Goal: Navigation & Orientation: Find specific page/section

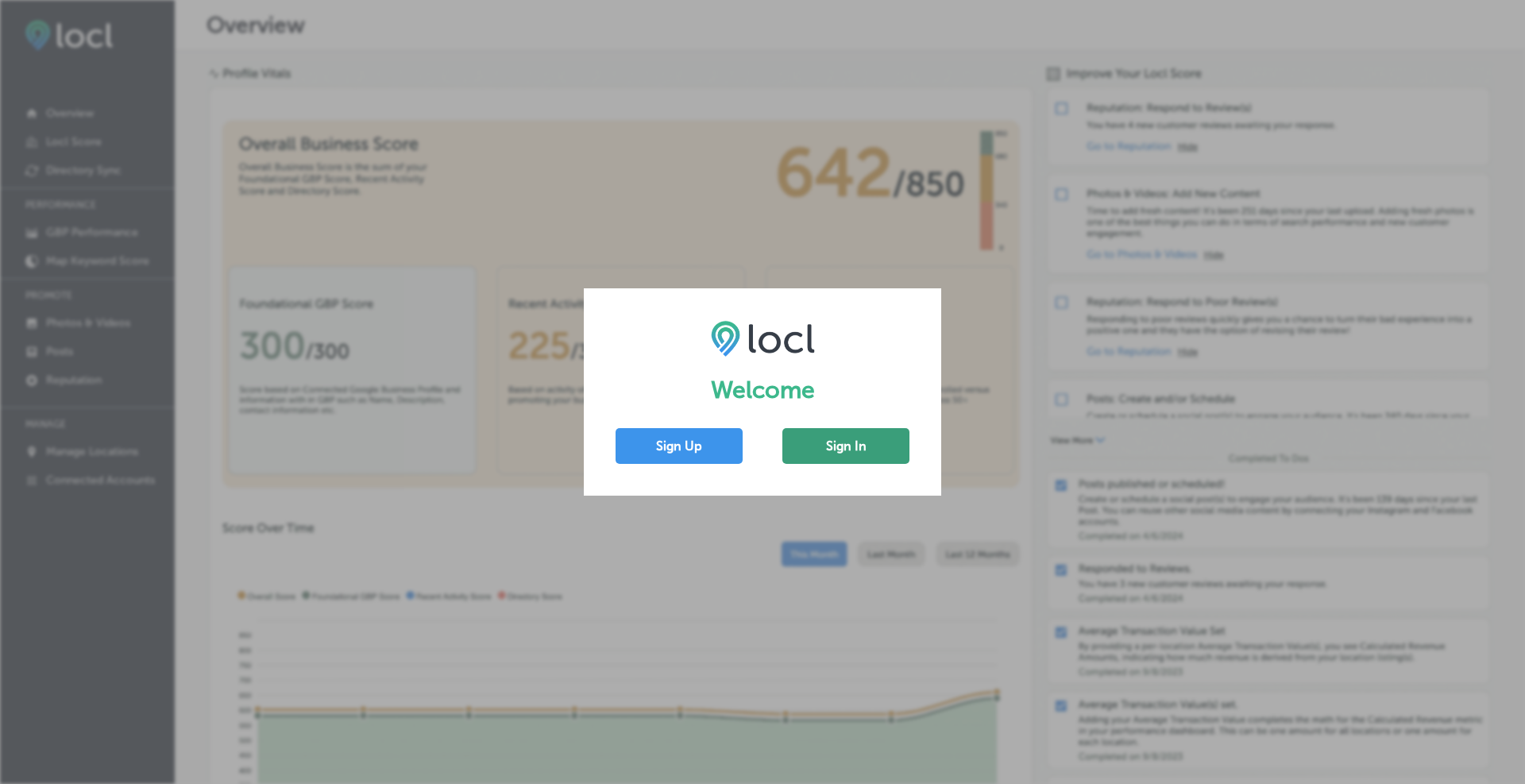
click at [822, 450] on button "Sign In" at bounding box center [846, 446] width 127 height 35
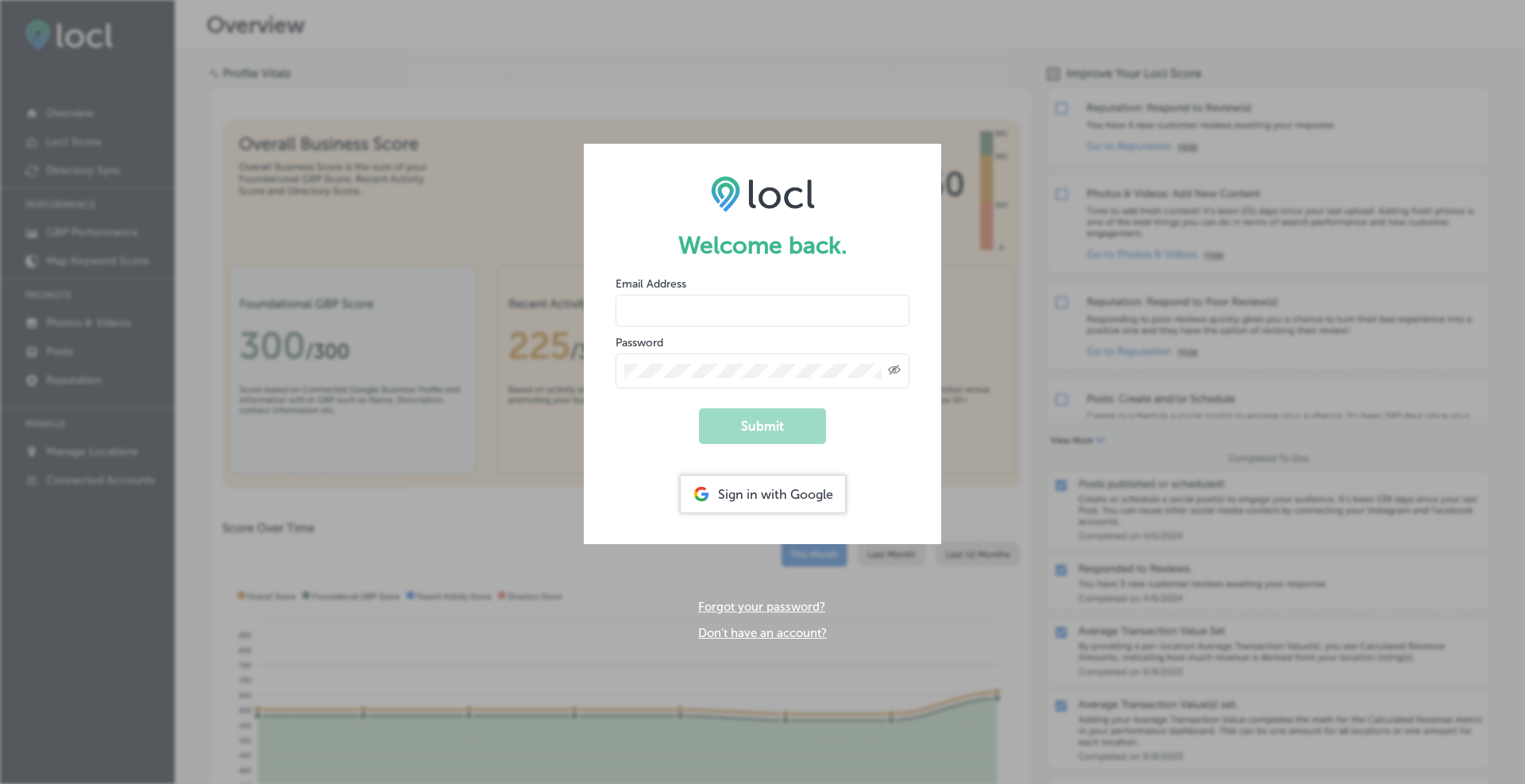
click at [790, 493] on div "Sign in with Google" at bounding box center [762, 493] width 165 height 36
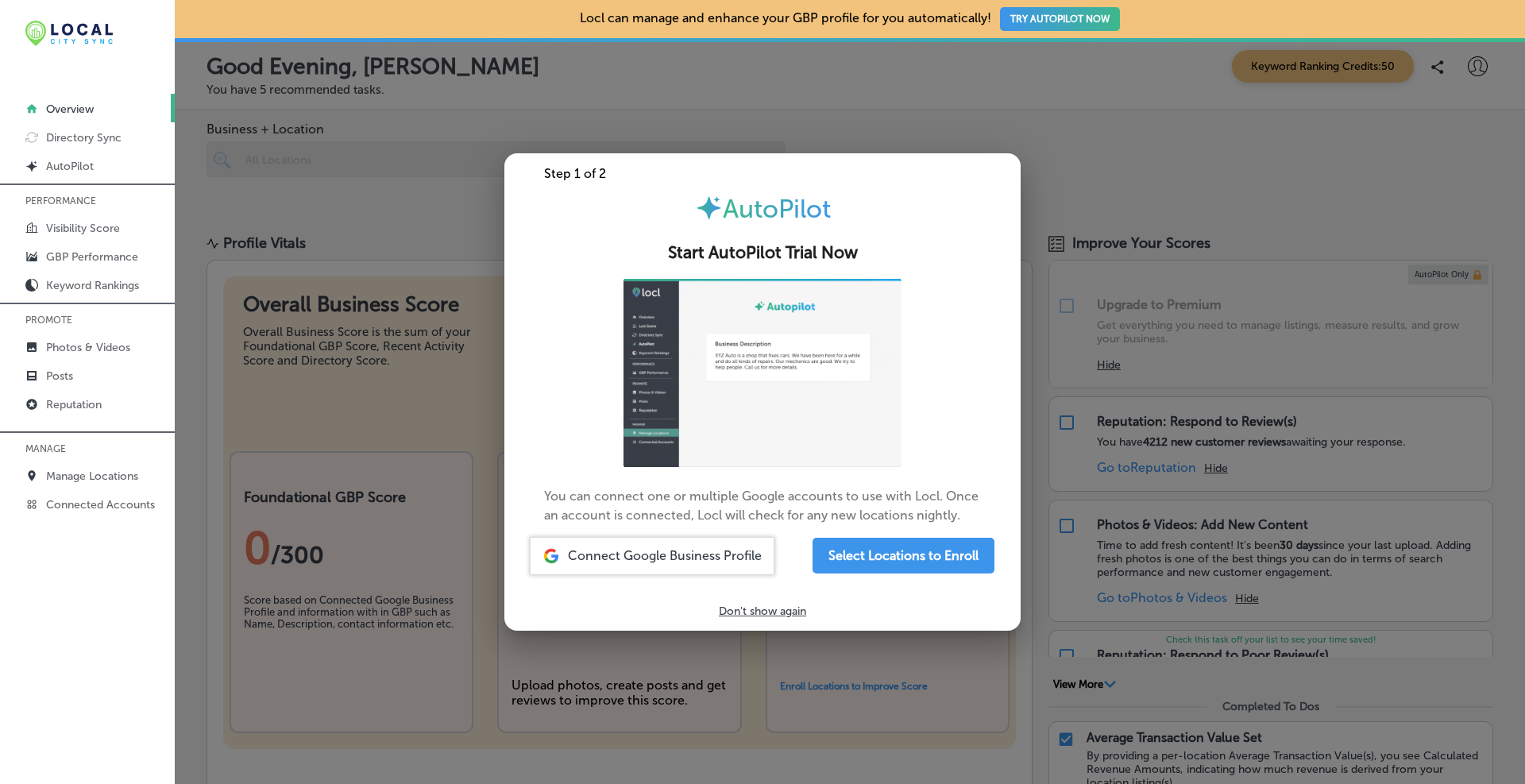
click at [761, 607] on p "Don't show again" at bounding box center [762, 611] width 87 height 14
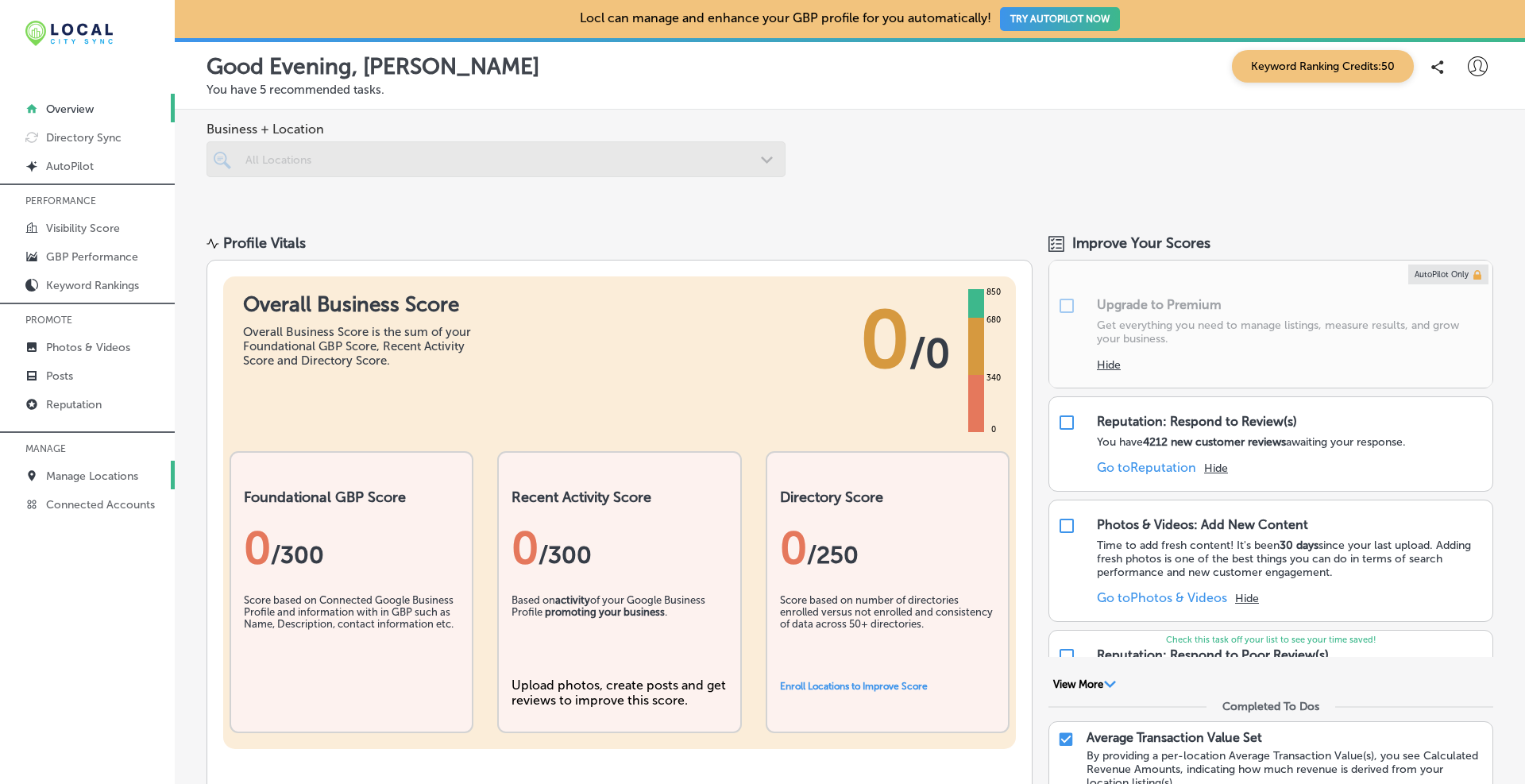
click at [80, 481] on p "Manage Locations" at bounding box center [92, 476] width 92 height 14
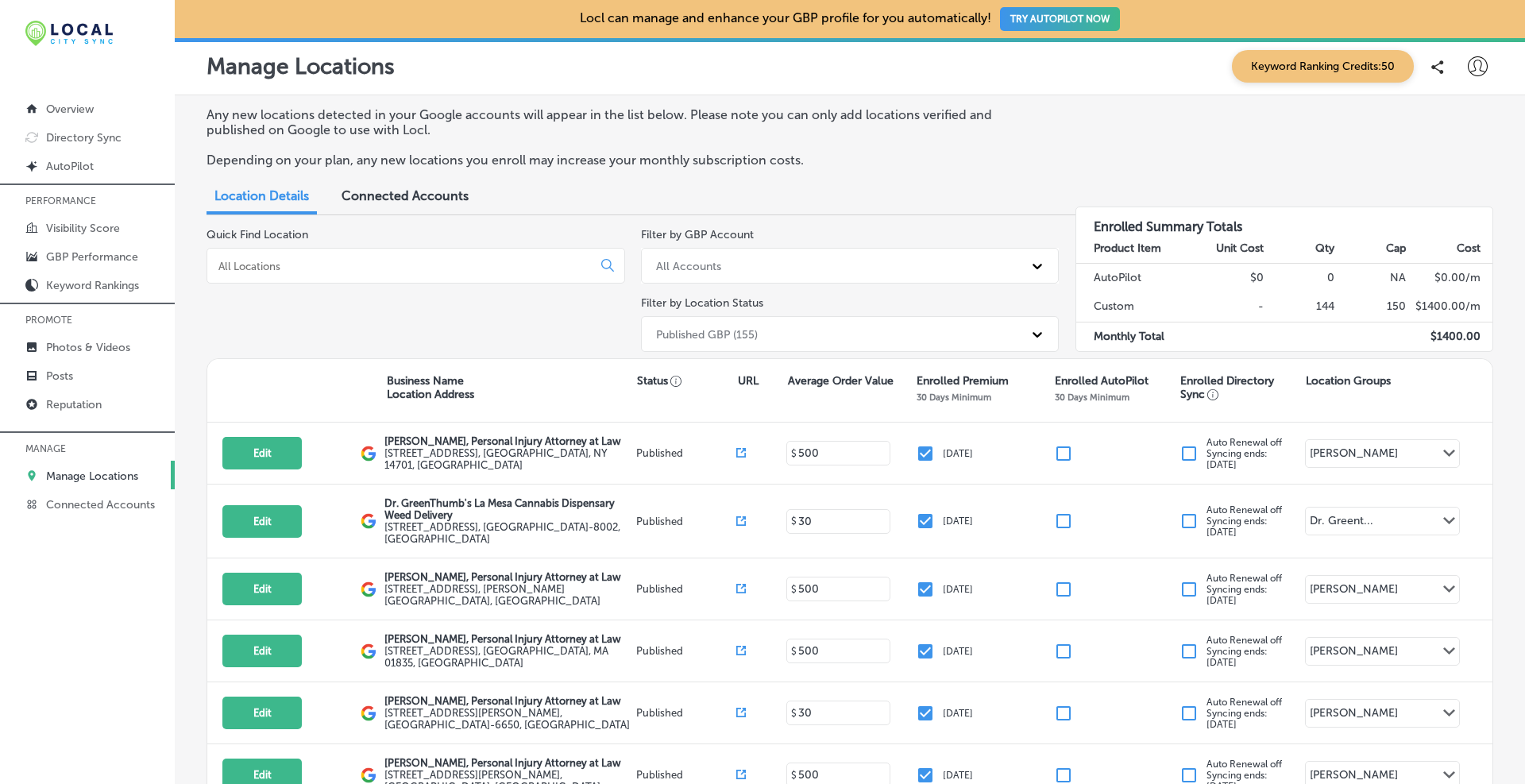
click at [752, 343] on div "Published GBP (155)" at bounding box center [836, 334] width 376 height 26
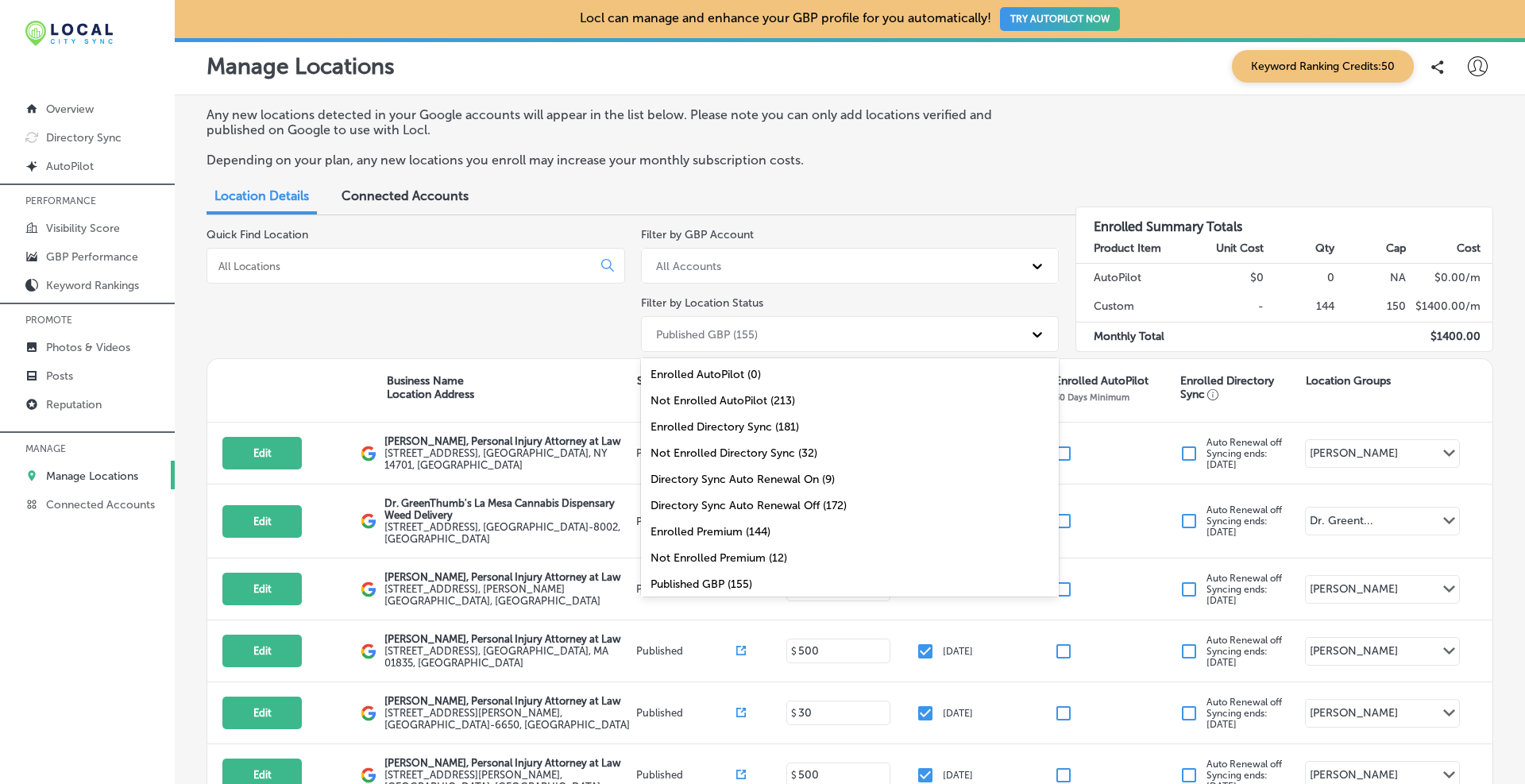
click at [741, 535] on div "Enrolled Premium (144)" at bounding box center [849, 531] width 418 height 26
click at [727, 335] on div "Enrolled Premium (144)" at bounding box center [716, 334] width 120 height 14
click at [739, 550] on div "Not Enrolled Premium (12)" at bounding box center [849, 558] width 418 height 26
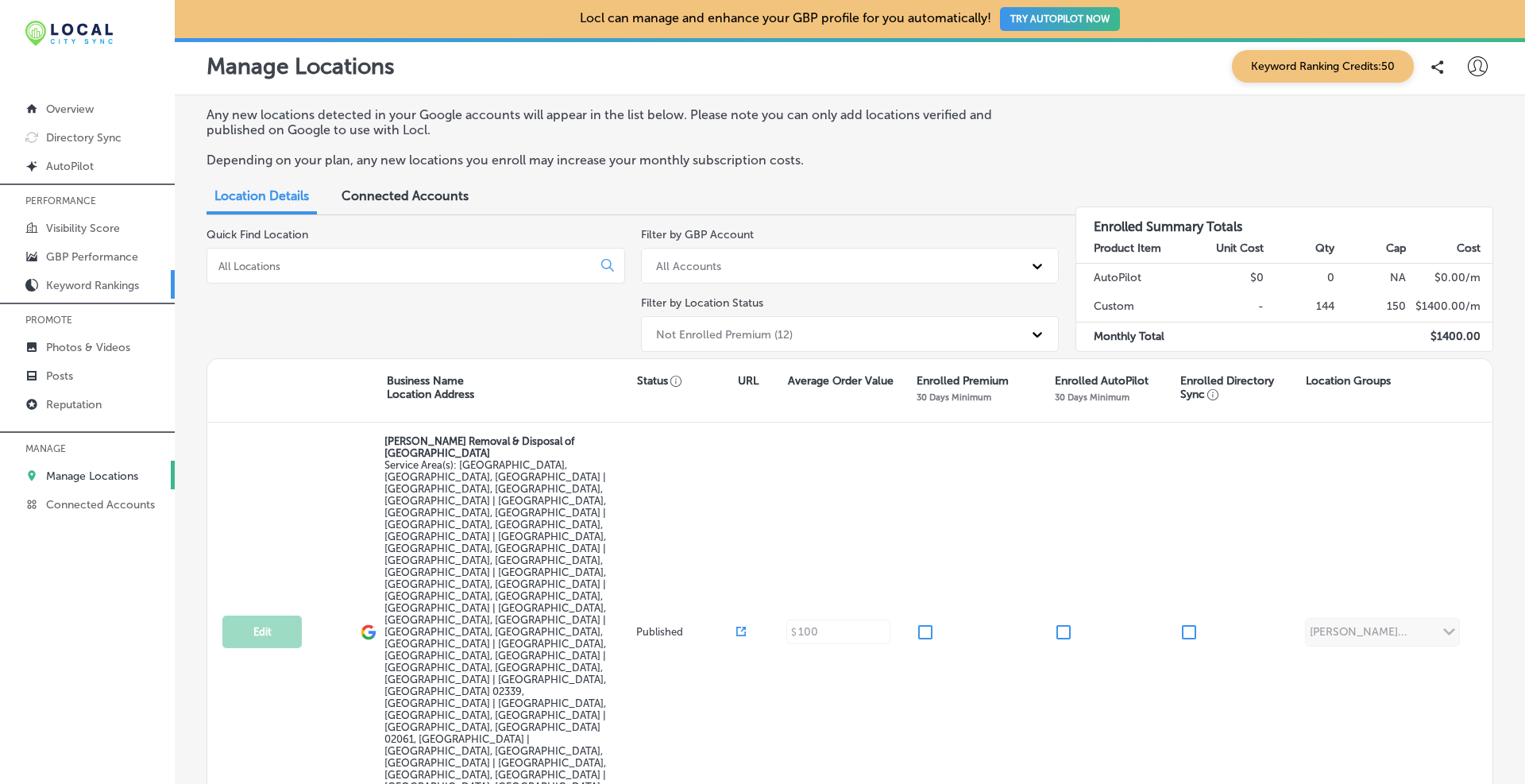
click at [85, 284] on p "Keyword Rankings" at bounding box center [93, 286] width 93 height 14
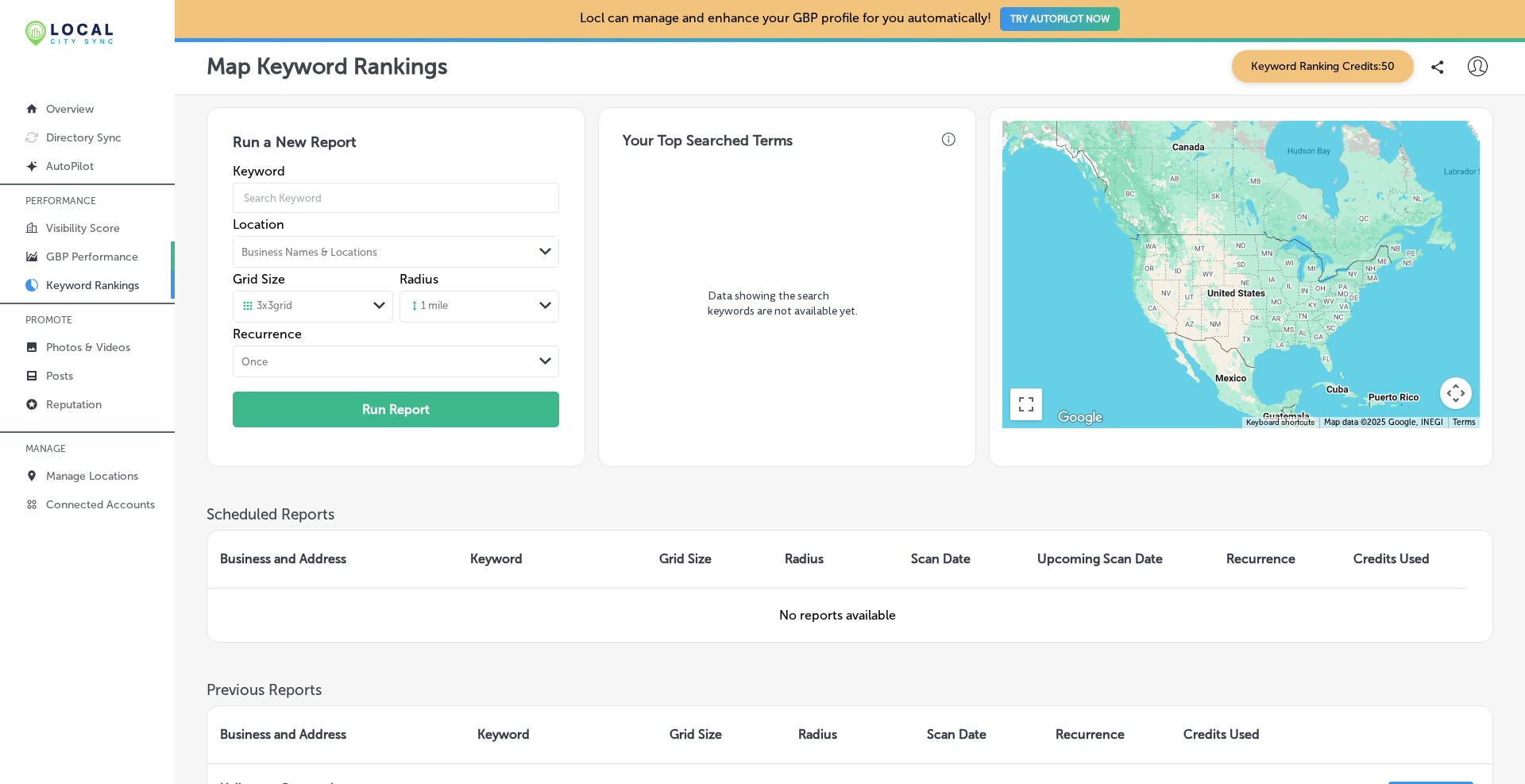
click at [83, 255] on p "GBP Performance" at bounding box center [92, 257] width 92 height 14
